Goal: Task Accomplishment & Management: Complete application form

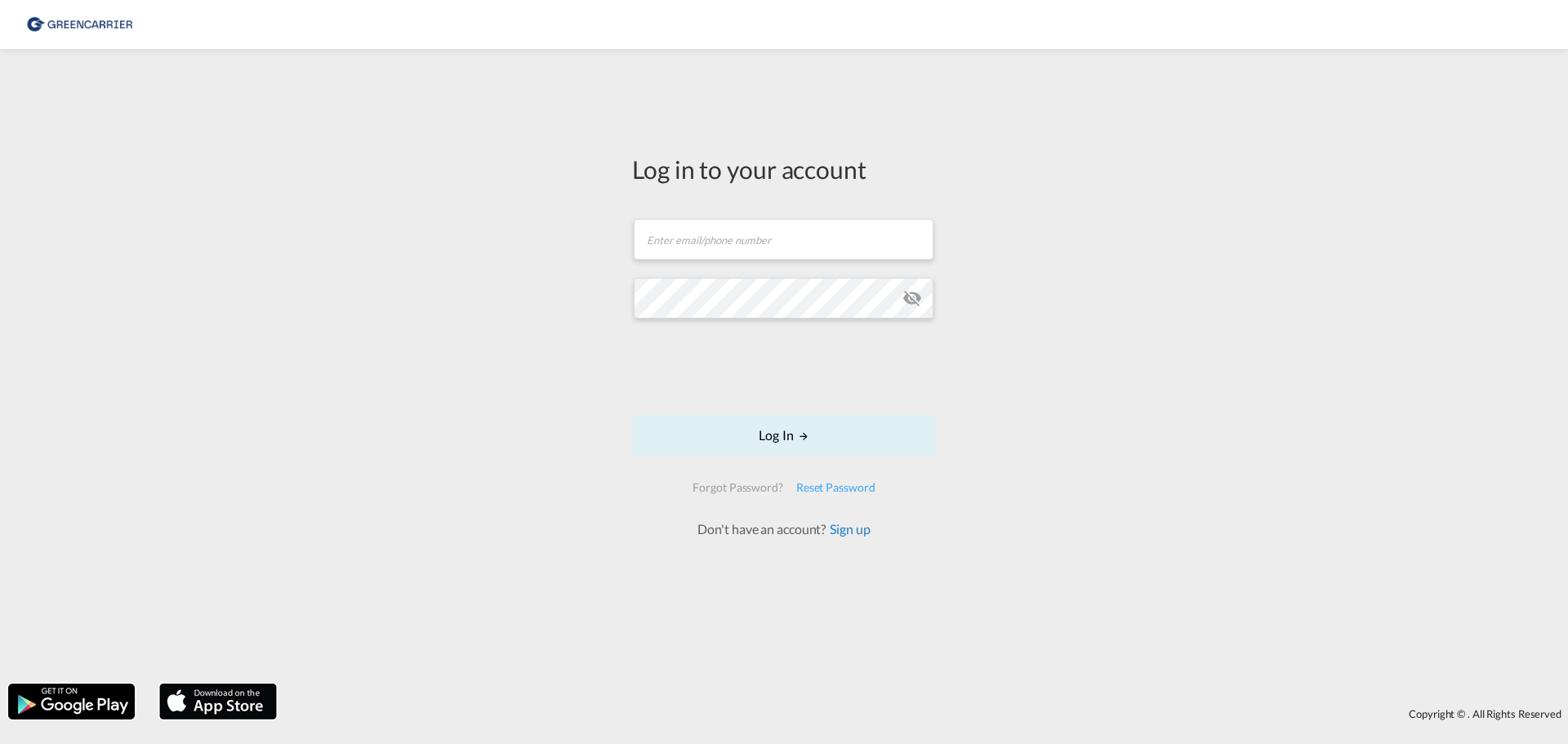
click at [860, 533] on link "Sign up" at bounding box center [847, 529] width 44 height 16
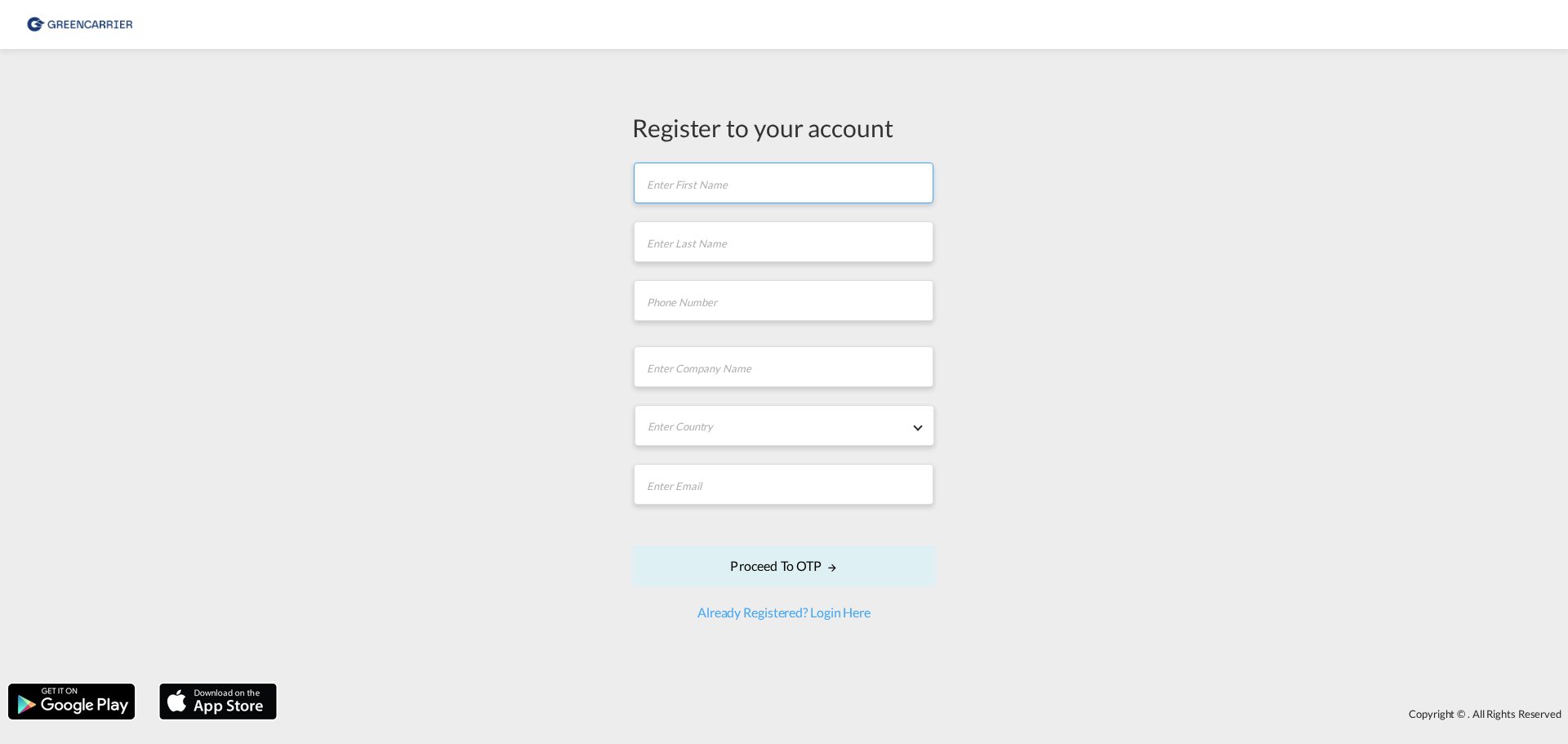
click at [673, 189] on input "text" at bounding box center [783, 183] width 300 height 41
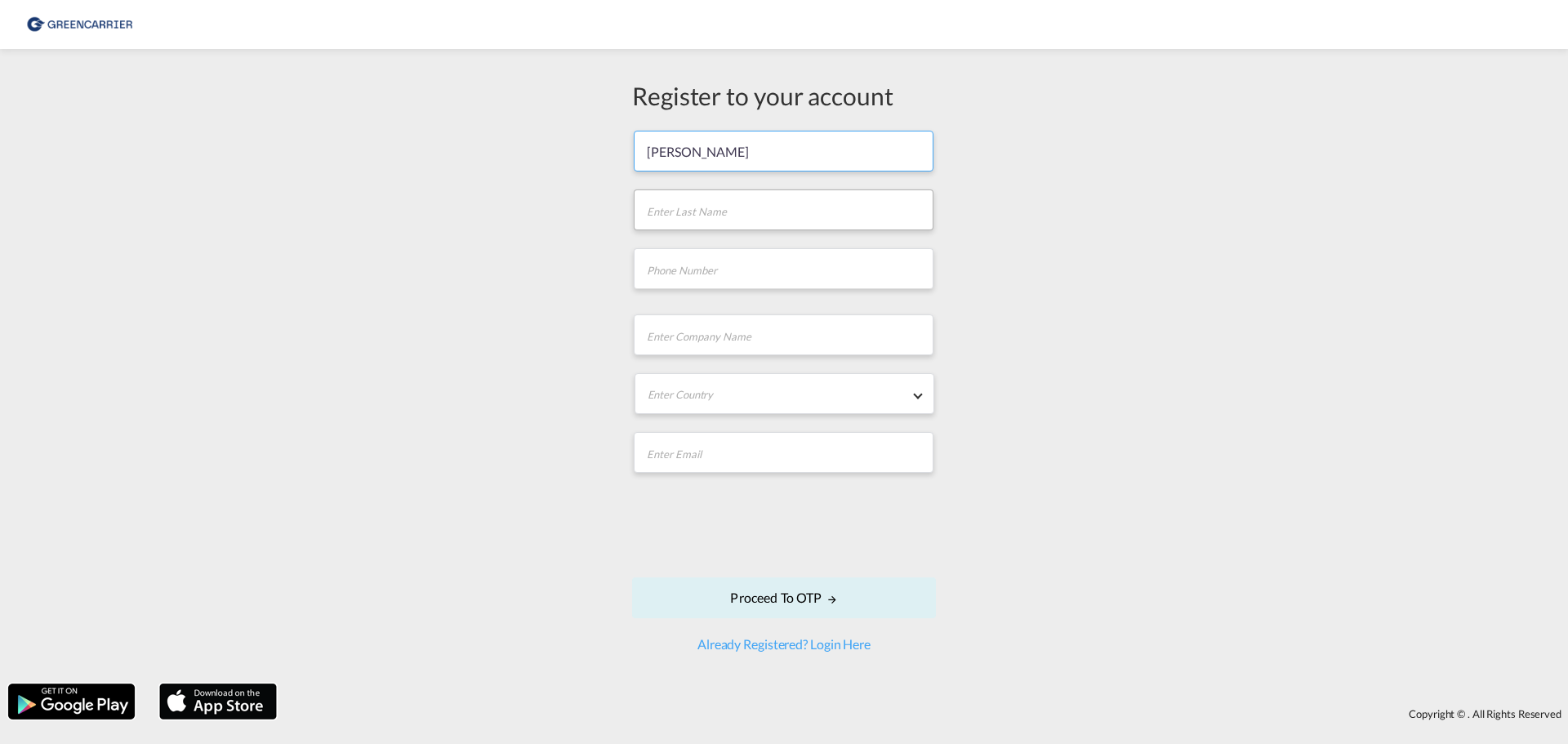
type input "[PERSON_NAME]"
type input "040 460024219"
click at [670, 332] on input "text" at bounding box center [783, 335] width 300 height 41
type input "Hanseatic Freight Contor GmbH"
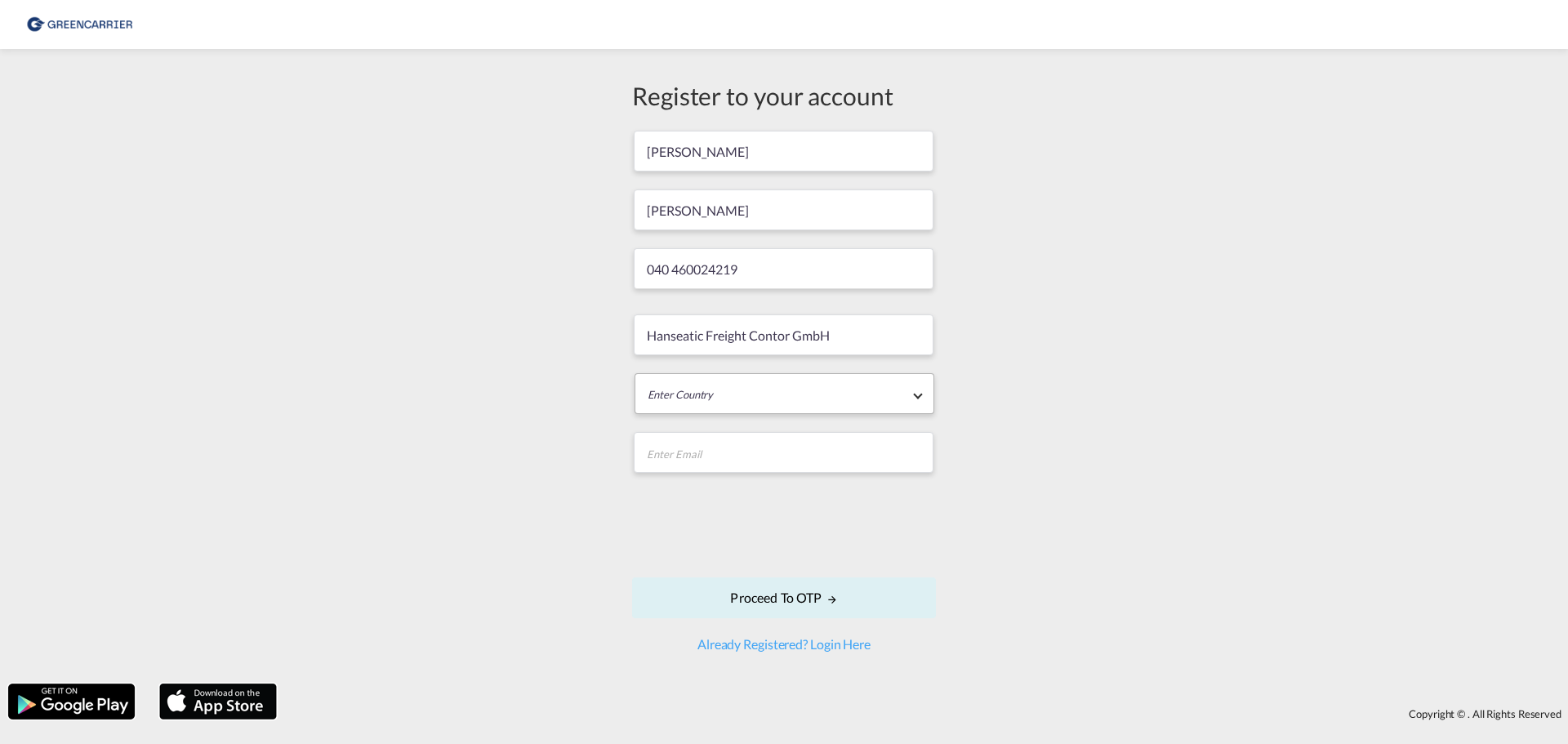
click at [906, 393] on md-select "Enter Country [GEOGRAPHIC_DATA] [GEOGRAPHIC_DATA] [GEOGRAPHIC_DATA] [US_STATE] …" at bounding box center [784, 394] width 300 height 41
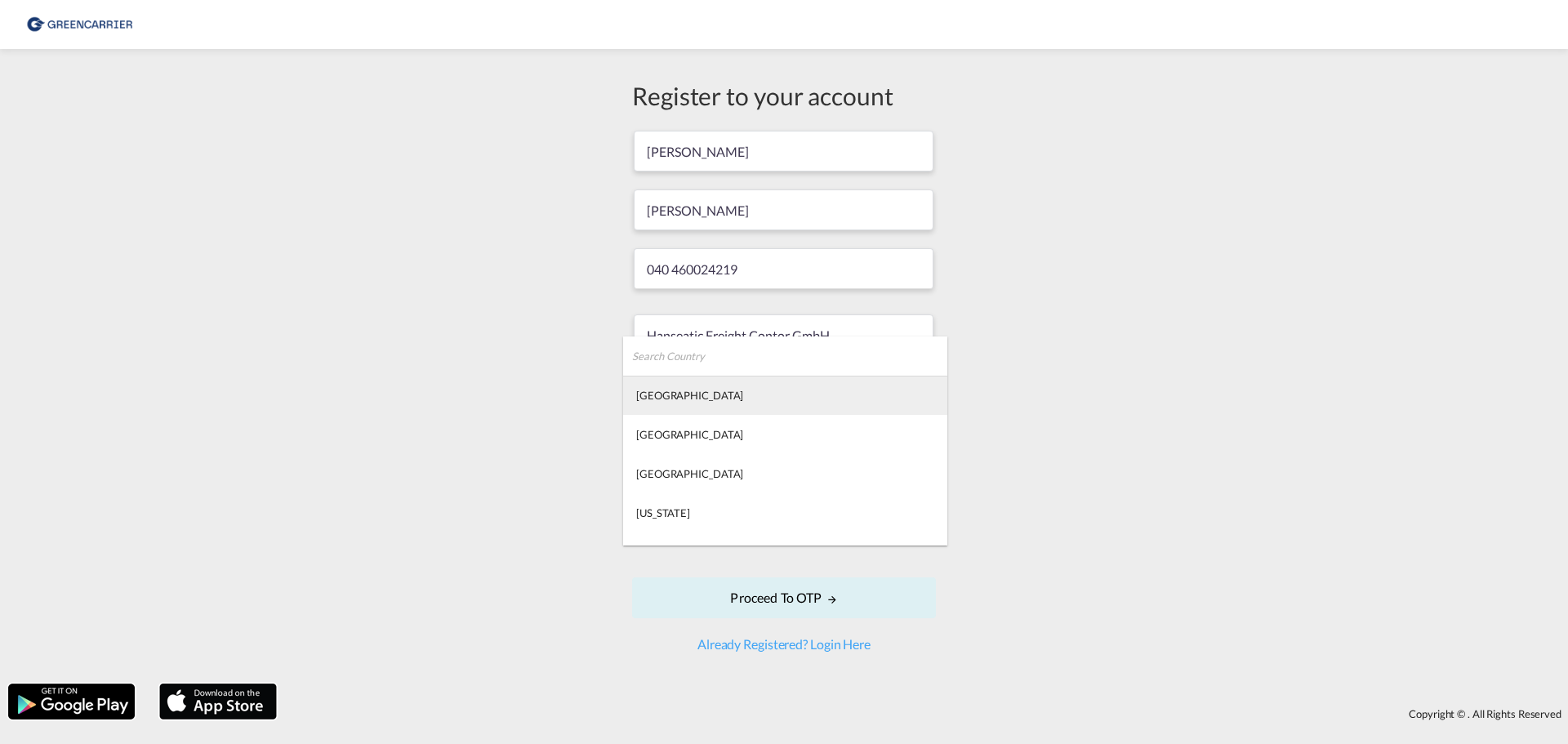
type md-option "[GEOGRAPHIC_DATA]"
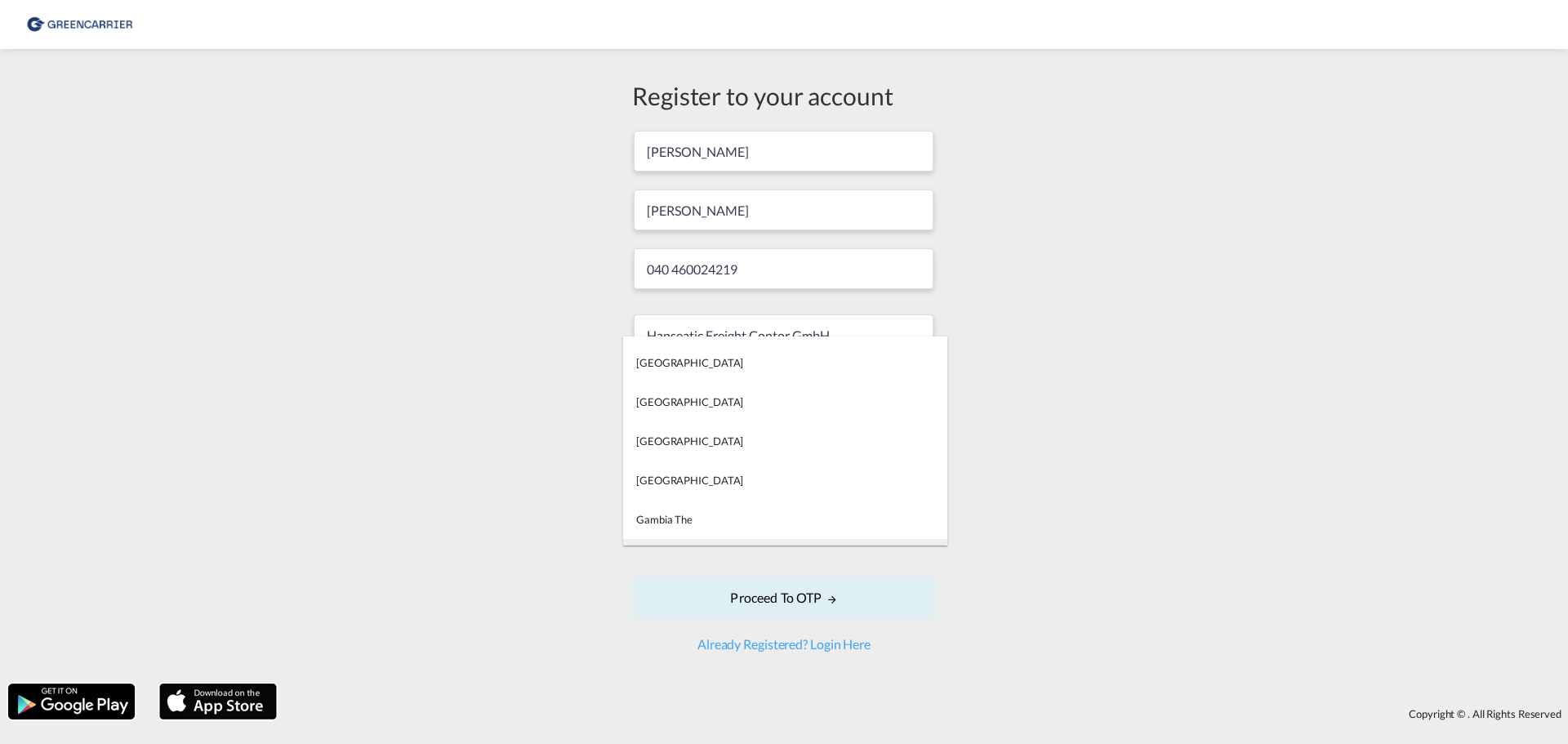
type md-option "[US_STATE]"
type md-option "[GEOGRAPHIC_DATA]"
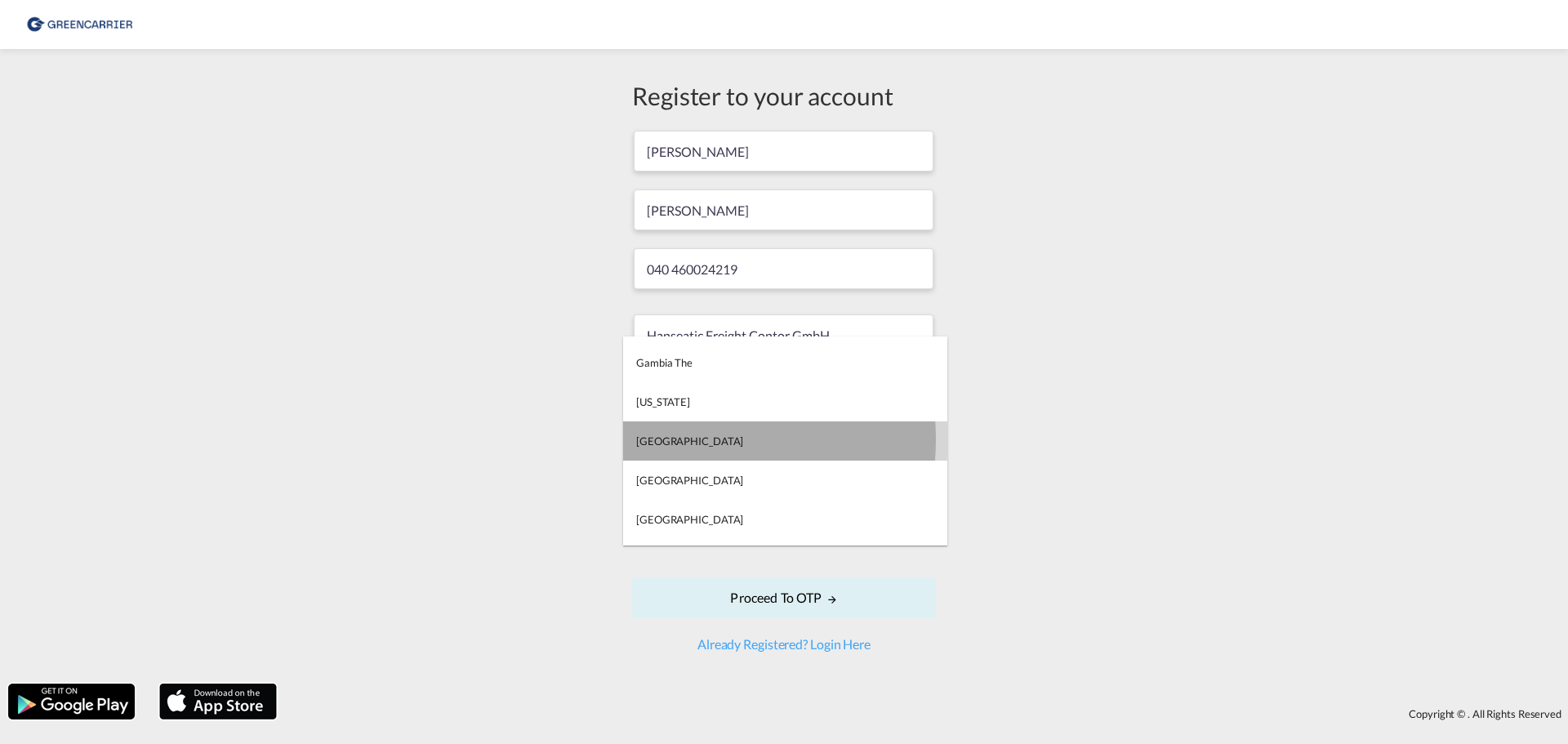
click at [662, 439] on div "[GEOGRAPHIC_DATA]" at bounding box center [690, 440] width 107 height 15
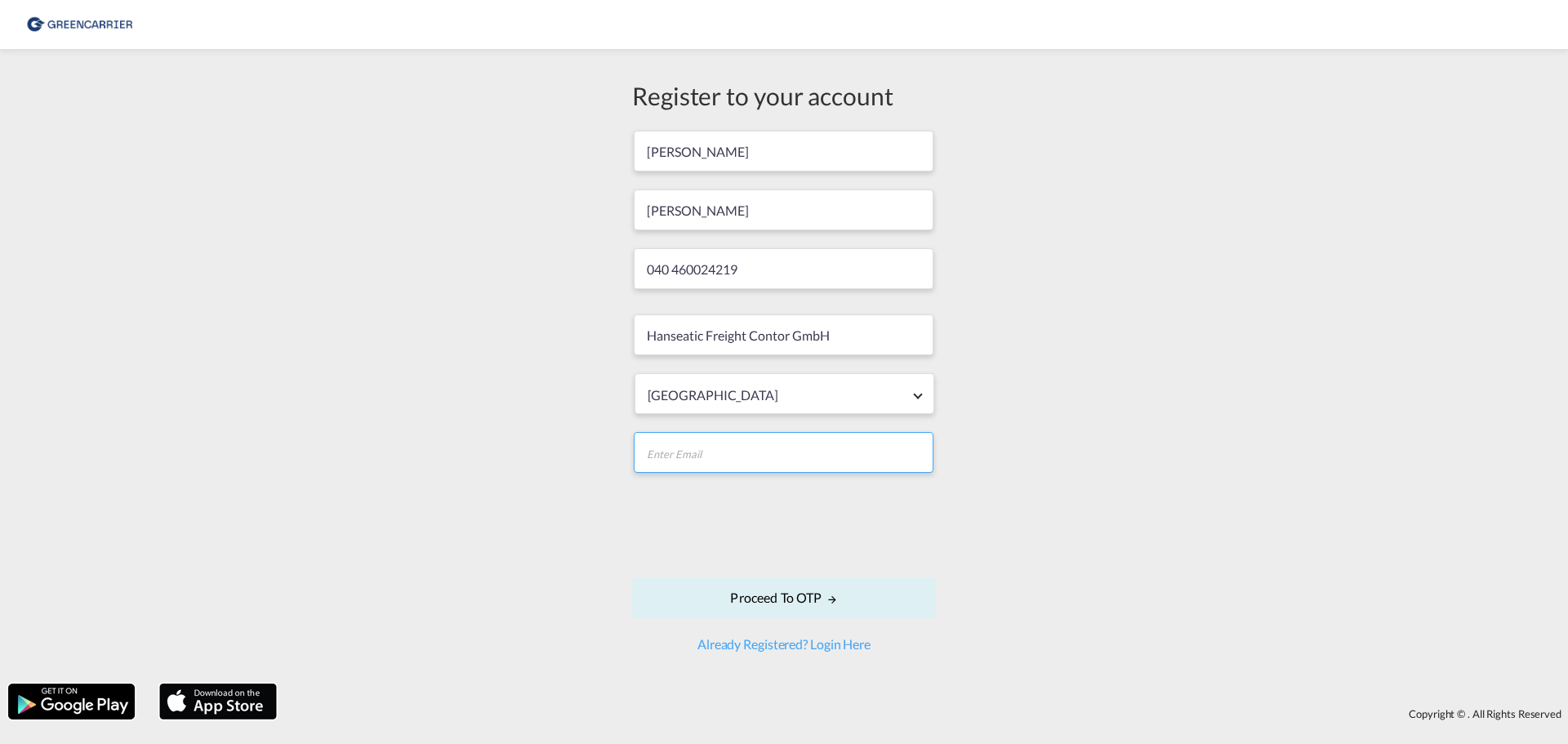
click at [680, 454] on input "email" at bounding box center [783, 452] width 300 height 41
type input "[PERSON_NAME][EMAIL_ADDRESS][DOMAIN_NAME]"
click at [752, 598] on button "Proceed to OTP" at bounding box center [784, 598] width 304 height 41
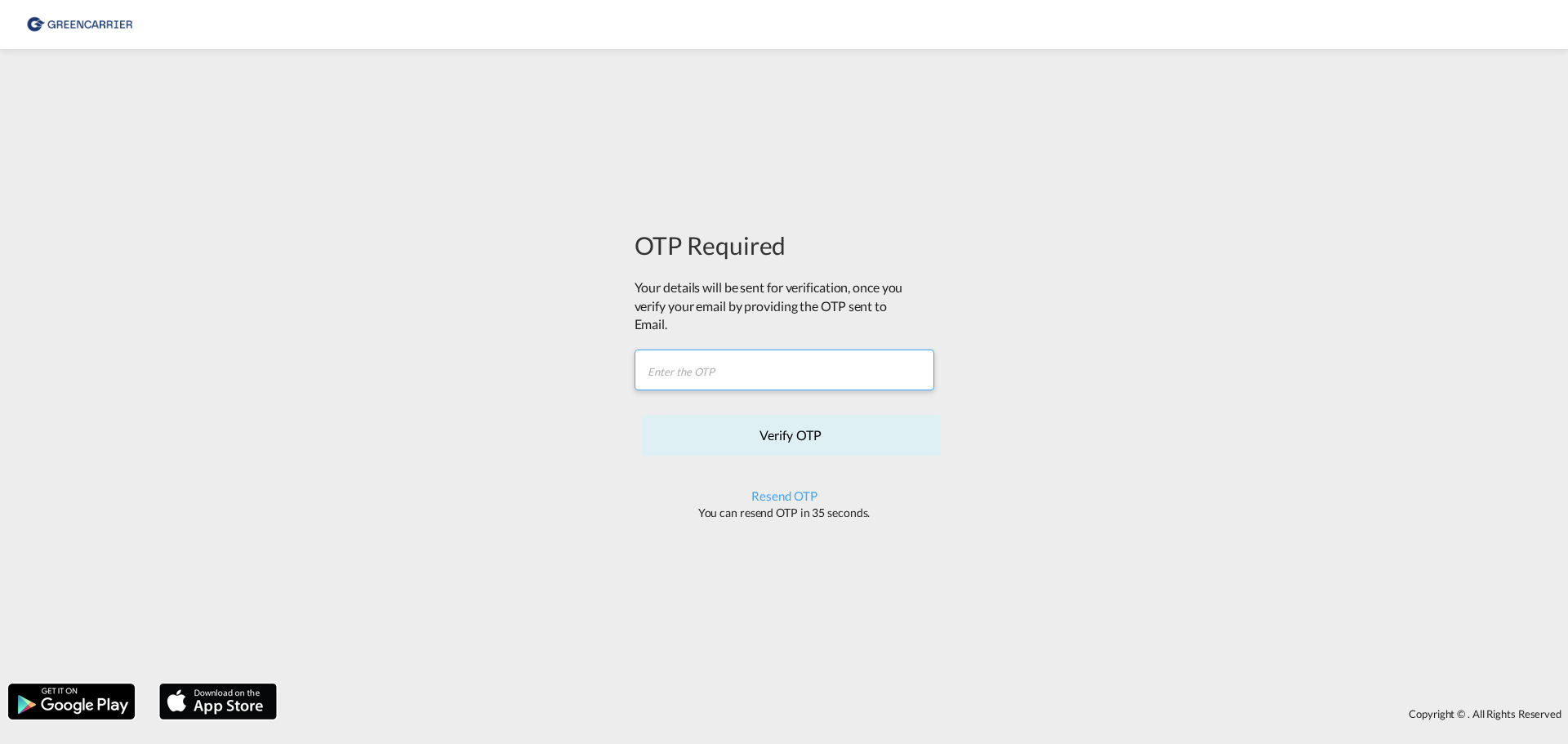
click at [675, 370] on input "text" at bounding box center [784, 370] width 300 height 41
type input "PSTNY5"
click at [790, 438] on button "Verify OTP" at bounding box center [791, 436] width 300 height 41
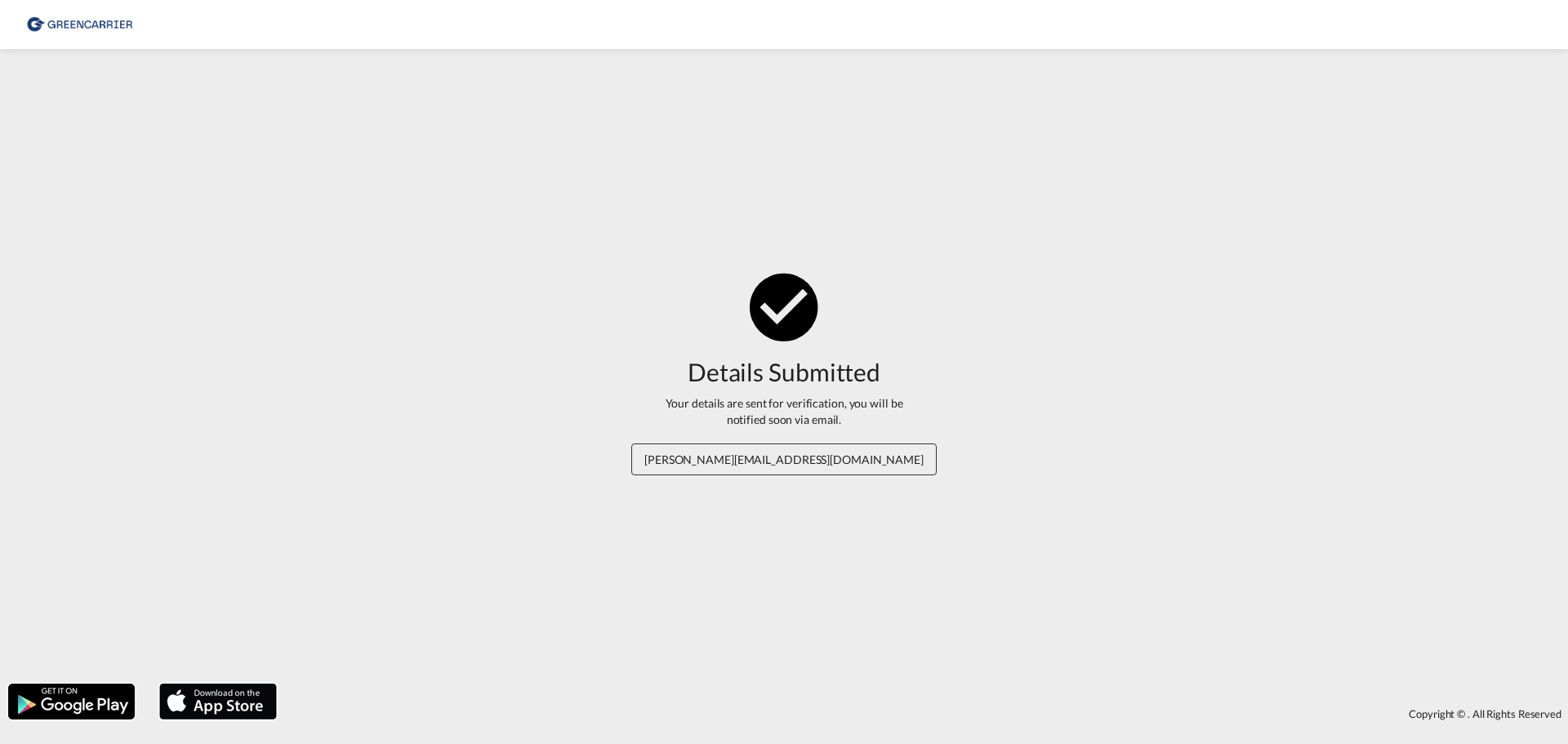
click at [779, 307] on md-icon "icon-checkbox-marked-circle" at bounding box center [784, 306] width 82 height 81
click at [849, 416] on div "Your details are sent for verification, you will be notified soon via email." at bounding box center [784, 410] width 270 height 32
drag, startPoint x: 844, startPoint y: 419, endPoint x: 666, endPoint y: 405, distance: 178.5
click at [666, 405] on div "Your details are sent for verification, you will be notified soon via email." at bounding box center [784, 410] width 270 height 32
copy div "Your details are sent for verification, you will be notified soon via email."
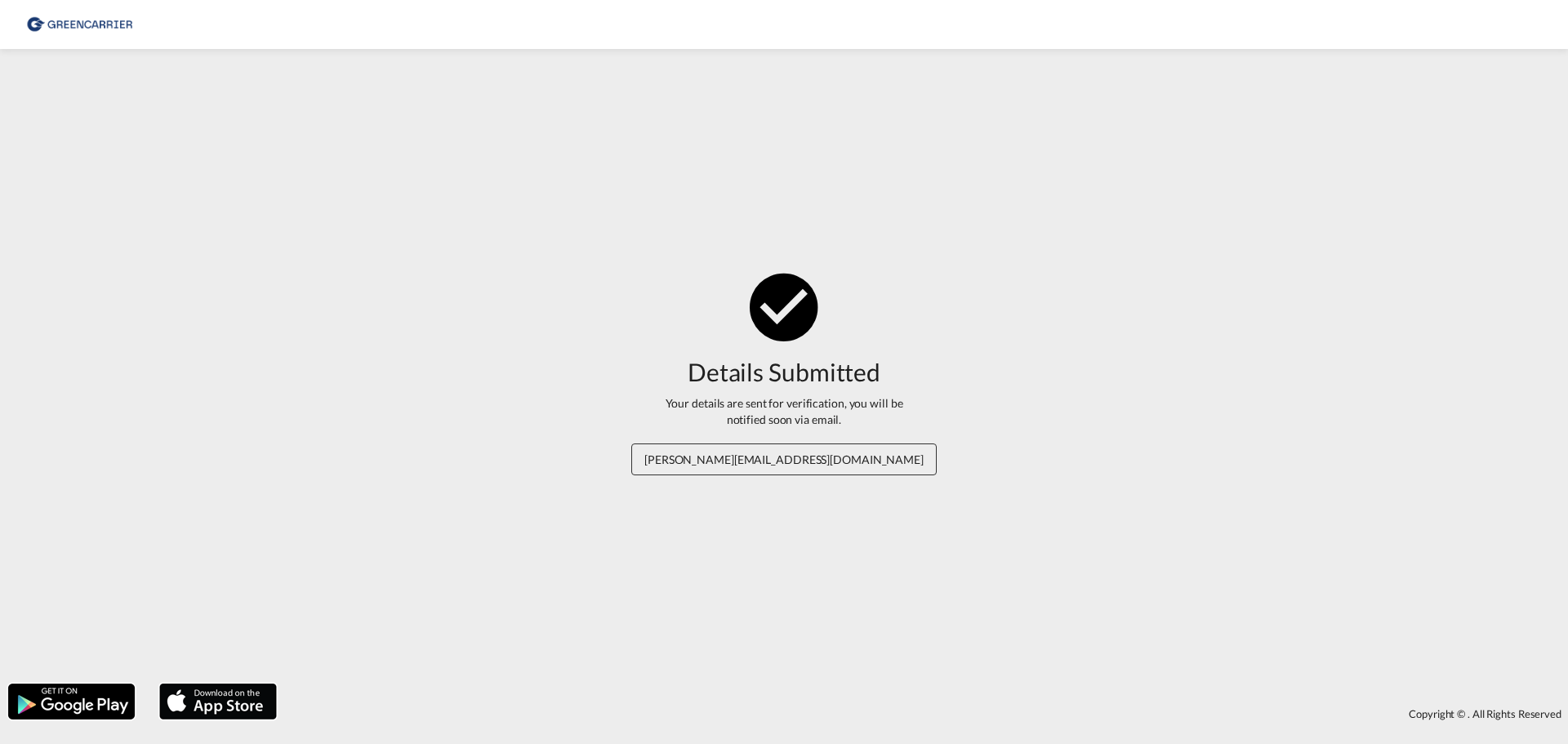
click at [1087, 450] on div "Details Submitted Your details are sent for verification, you will be notified …" at bounding box center [784, 366] width 1568 height 618
